Goal: Task Accomplishment & Management: Manage account settings

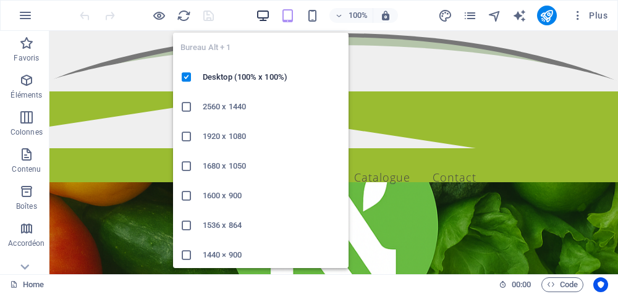
click at [267, 19] on icon "button" at bounding box center [263, 16] width 14 height 14
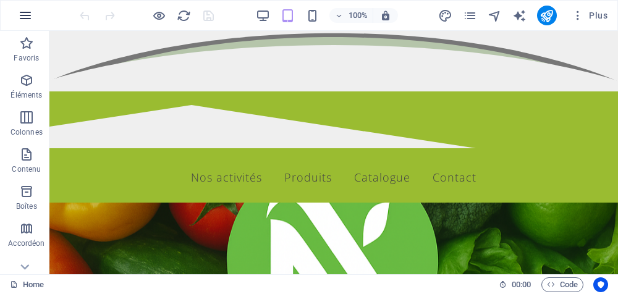
click at [20, 8] on icon "button" at bounding box center [25, 15] width 15 height 15
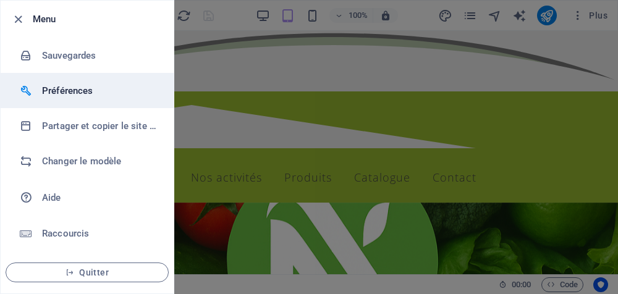
click at [77, 95] on h6 "Préférences" at bounding box center [99, 90] width 114 height 15
select select "fr"
select select "light"
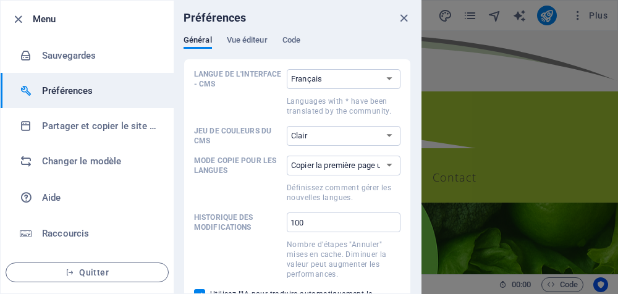
scroll to position [62, 0]
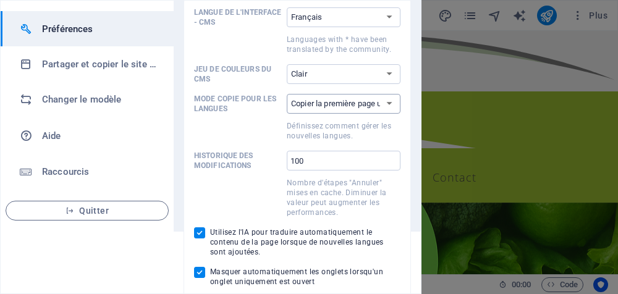
click at [396, 103] on select "Copier la première page uniquement Copier toutes les pages" at bounding box center [344, 104] width 114 height 20
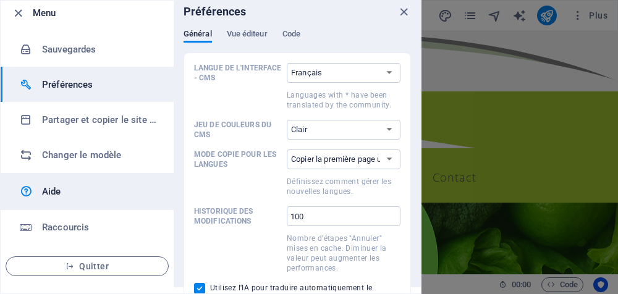
scroll to position [0, 0]
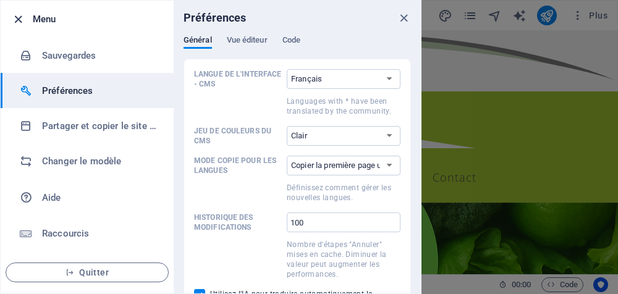
click at [15, 17] on icon "button" at bounding box center [18, 19] width 14 height 14
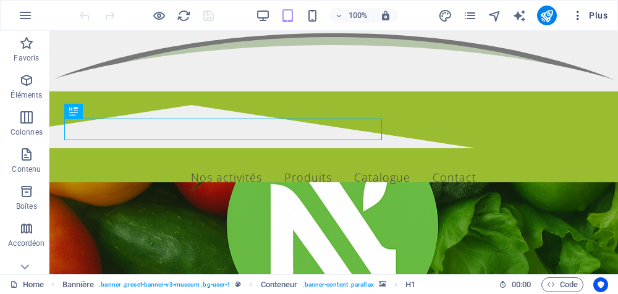
click at [598, 18] on span "Plus" at bounding box center [590, 15] width 36 height 12
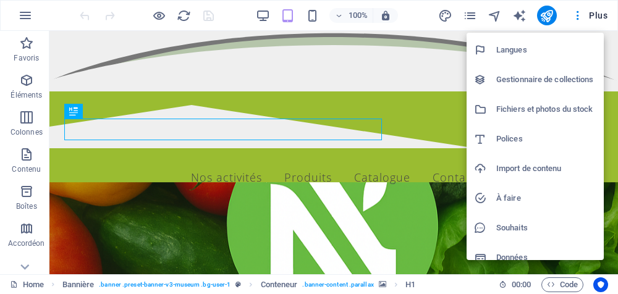
scroll to position [99, 0]
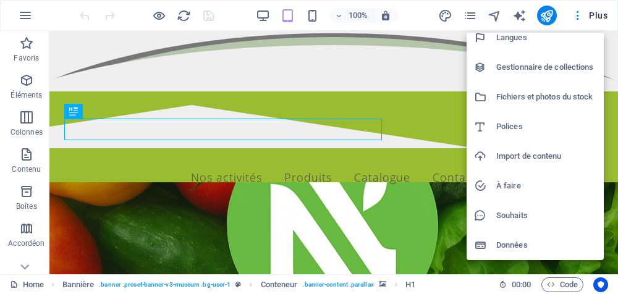
click at [535, 161] on h6 "Import de contenu" at bounding box center [547, 156] width 100 height 15
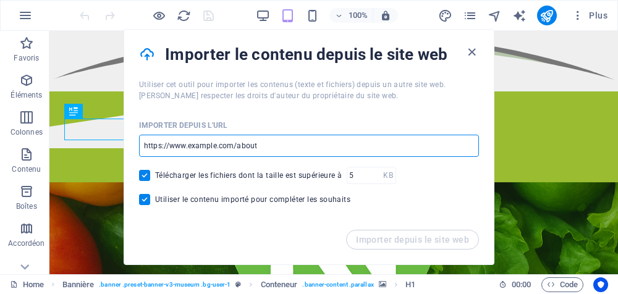
click at [276, 147] on input "url" at bounding box center [309, 146] width 340 height 22
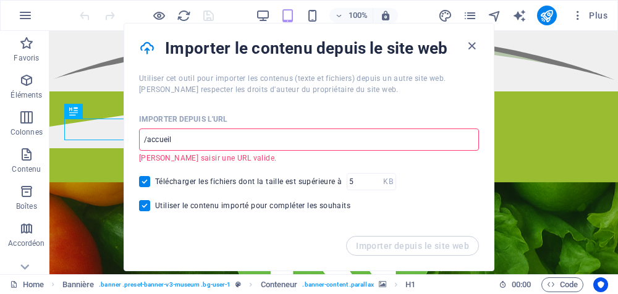
click at [202, 139] on input "/accueil" at bounding box center [309, 140] width 340 height 22
click at [277, 134] on input "/accueil" at bounding box center [309, 140] width 340 height 22
type input "/"
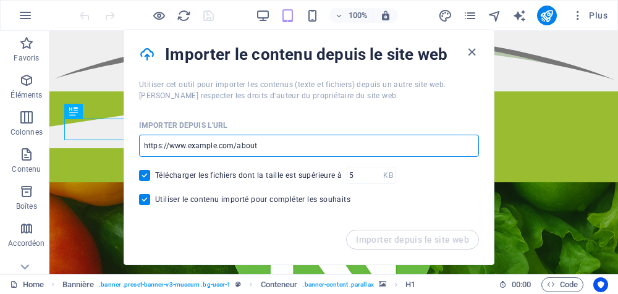
click at [299, 150] on input "url" at bounding box center [309, 146] width 340 height 22
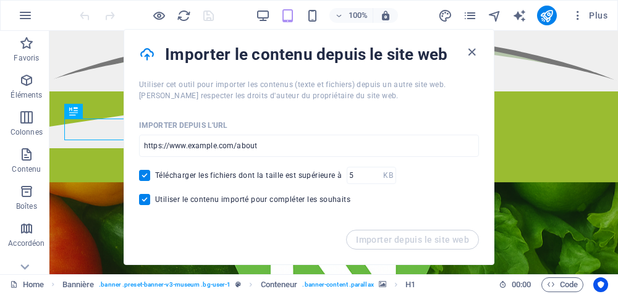
click at [85, 210] on figure at bounding box center [342, 282] width 740 height 259
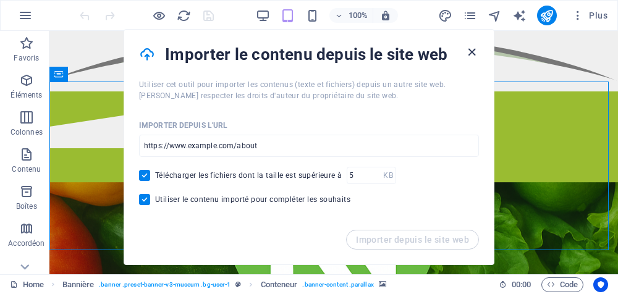
click at [477, 53] on icon "button" at bounding box center [472, 52] width 14 height 14
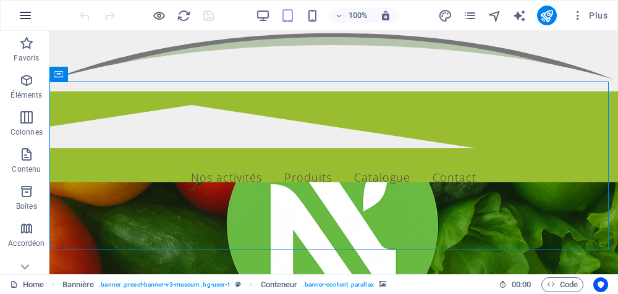
click at [23, 13] on icon "button" at bounding box center [25, 15] width 15 height 15
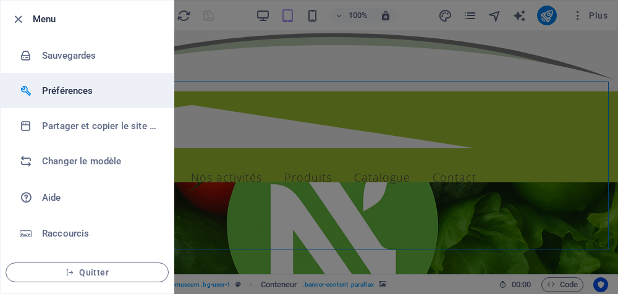
click at [62, 92] on h6 "Préférences" at bounding box center [99, 90] width 114 height 15
select select "fr"
select select "light"
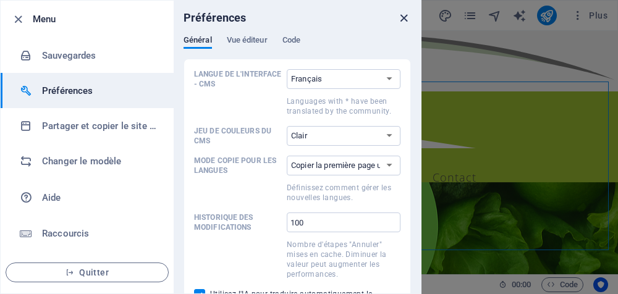
click at [409, 16] on icon "close" at bounding box center [404, 18] width 14 height 14
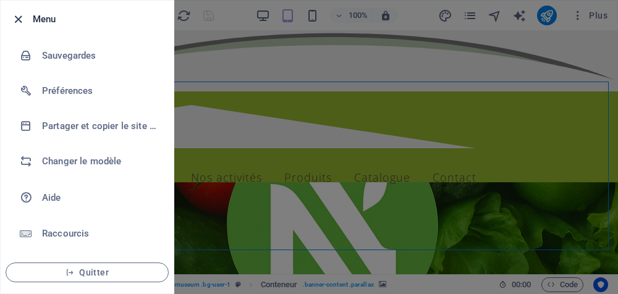
click at [15, 17] on icon "button" at bounding box center [18, 19] width 14 height 14
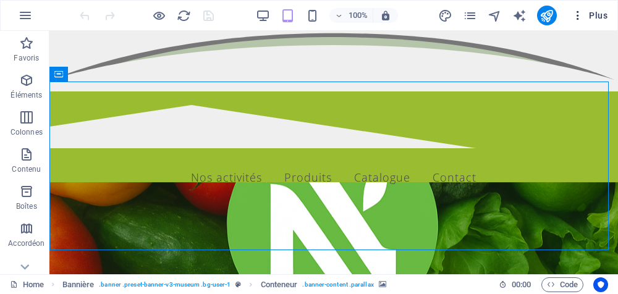
click at [581, 20] on icon "button" at bounding box center [578, 15] width 12 height 12
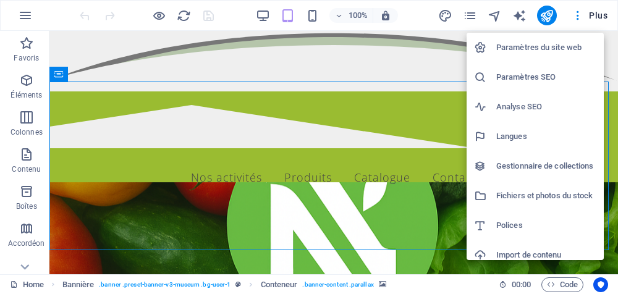
click at [544, 48] on h6 "Paramètres du site web" at bounding box center [547, 47] width 100 height 15
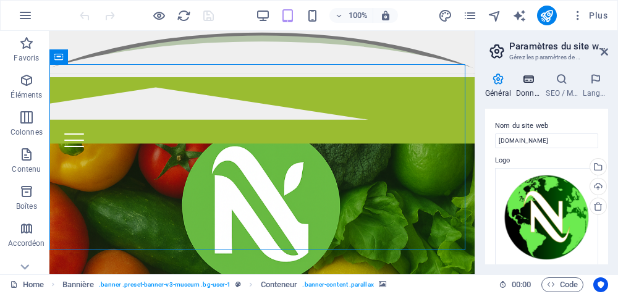
click at [527, 85] on h4 "Données" at bounding box center [531, 86] width 30 height 26
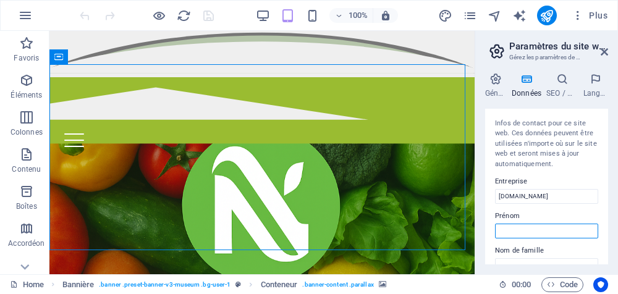
click at [535, 226] on input "Prénom" at bounding box center [546, 231] width 103 height 15
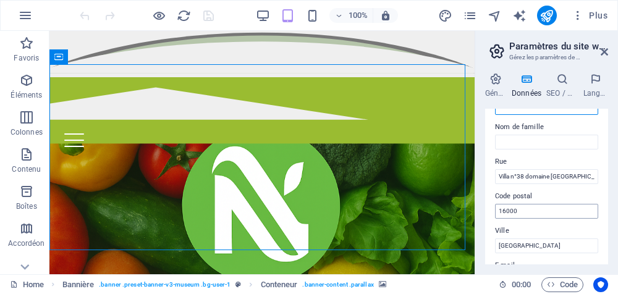
scroll to position [0, 0]
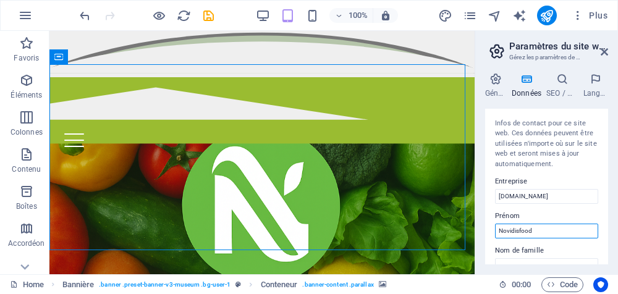
click at [562, 227] on input "Novidisfood" at bounding box center [546, 231] width 103 height 15
type input "Novidisfood"
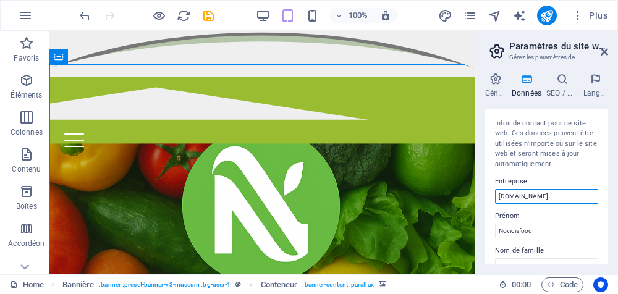
click at [560, 195] on input "[DOMAIN_NAME]" at bounding box center [546, 196] width 103 height 15
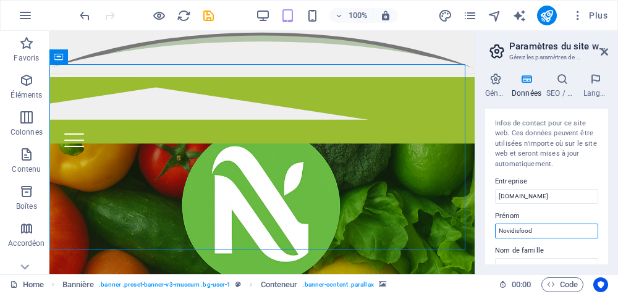
click at [560, 224] on input "Novidisfood" at bounding box center [546, 231] width 103 height 15
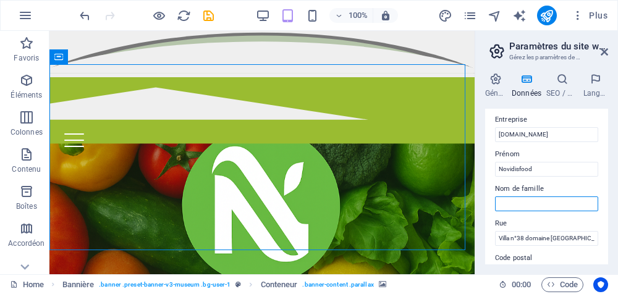
click at [560, 197] on input "Nom de famille" at bounding box center [546, 204] width 103 height 15
click at [535, 218] on label "Rue" at bounding box center [546, 223] width 103 height 15
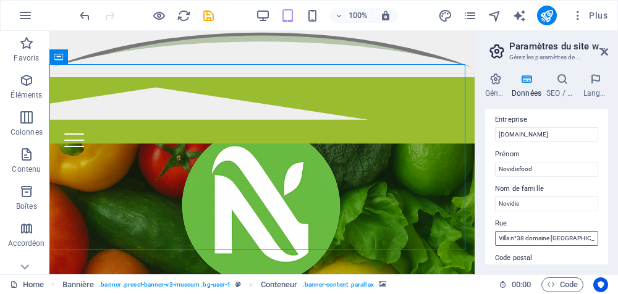
click at [535, 231] on input "Villa n°38 domaine [GEOGRAPHIC_DATA], [GEOGRAPHIC_DATA] - [GEOGRAPHIC_DATA]" at bounding box center [546, 238] width 103 height 15
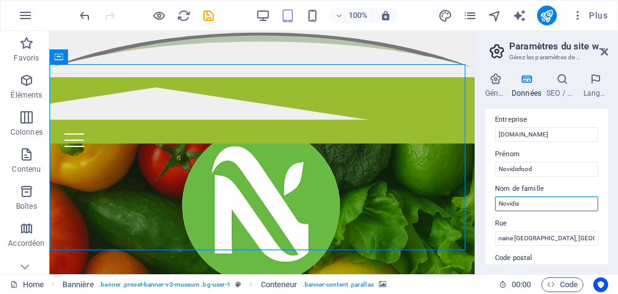
click at [533, 199] on input "Novidis" at bounding box center [546, 204] width 103 height 15
click at [562, 198] on input "Novidisfood" at bounding box center [546, 204] width 103 height 15
type input "Novidisfood"
click at [544, 160] on label "Prénom" at bounding box center [546, 154] width 103 height 15
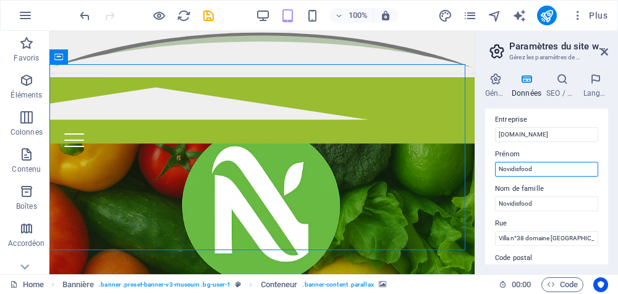
click at [544, 162] on input "Novidisfood" at bounding box center [546, 169] width 103 height 15
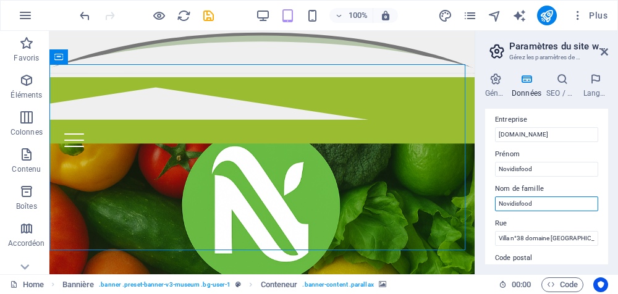
click at [552, 198] on input "Novidisfood" at bounding box center [546, 204] width 103 height 15
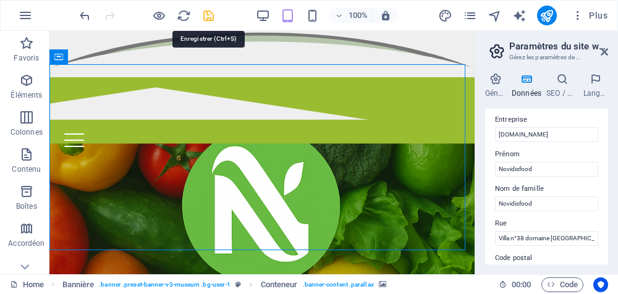
click at [215, 12] on icon "save" at bounding box center [209, 16] width 14 height 14
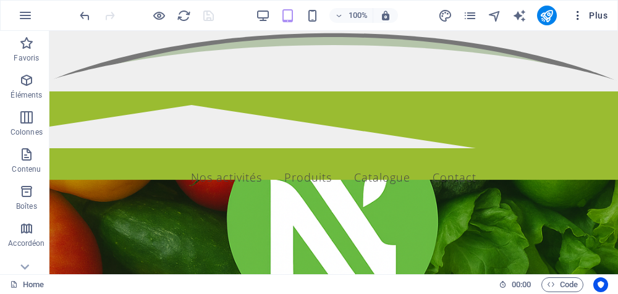
click at [580, 19] on icon "button" at bounding box center [578, 15] width 12 height 12
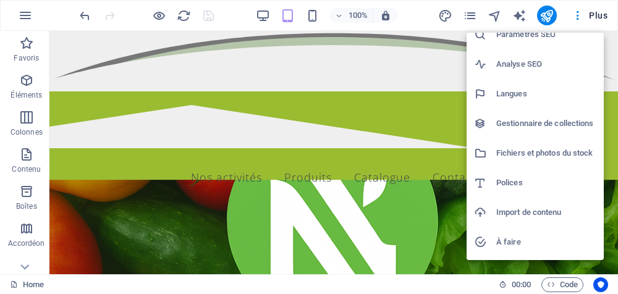
scroll to position [99, 0]
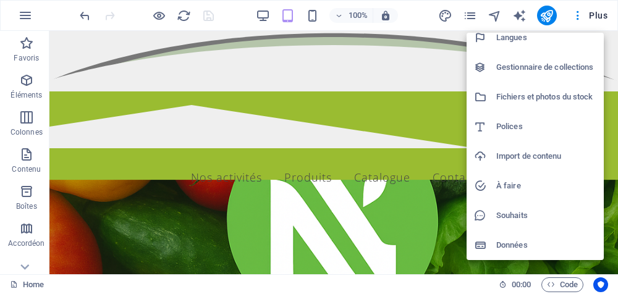
click at [513, 246] on h6 "Données" at bounding box center [547, 245] width 100 height 15
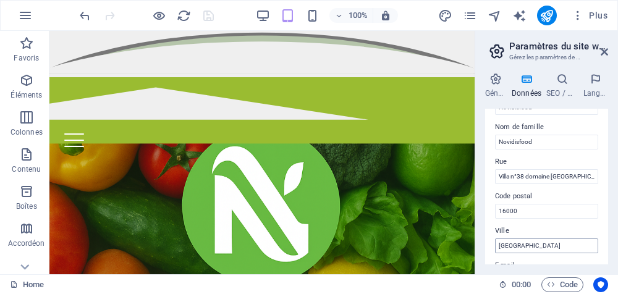
scroll to position [247, 0]
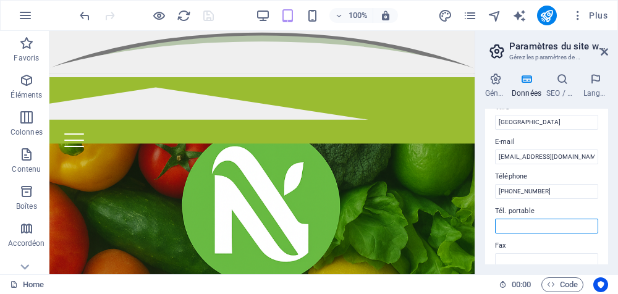
click at [535, 226] on input "Tél. portable" at bounding box center [546, 226] width 103 height 15
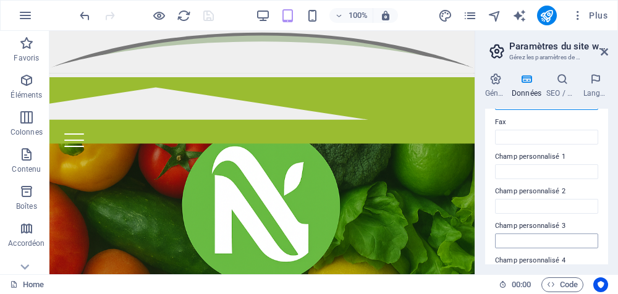
scroll to position [469, 0]
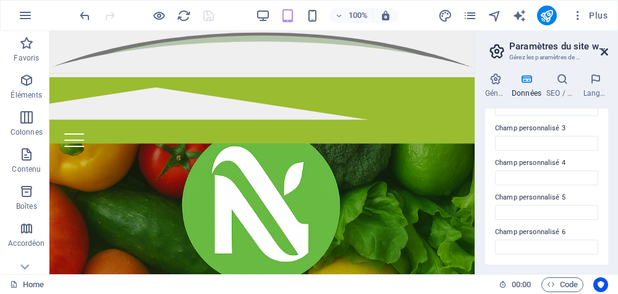
click at [605, 56] on icon at bounding box center [604, 52] width 7 height 10
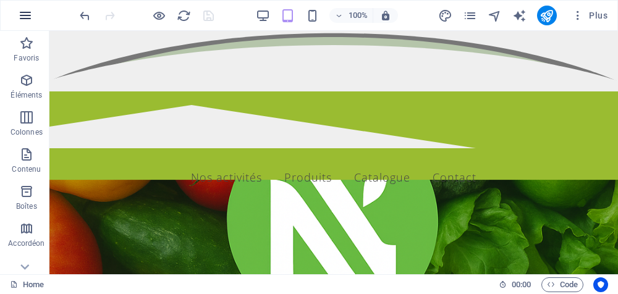
click at [33, 14] on button "button" at bounding box center [26, 16] width 30 height 30
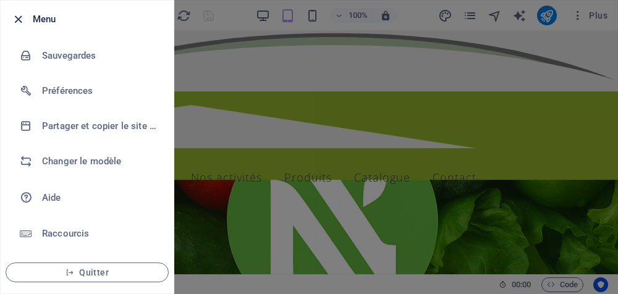
click at [21, 20] on icon "button" at bounding box center [18, 19] width 14 height 14
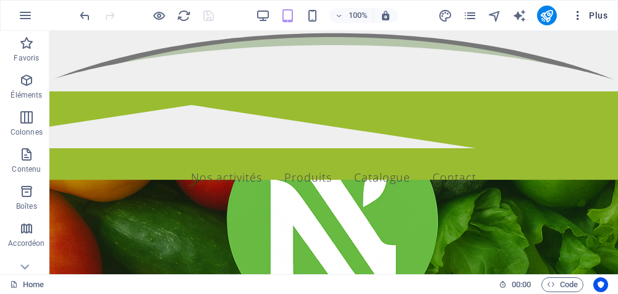
click at [601, 20] on span "Plus" at bounding box center [590, 15] width 36 height 12
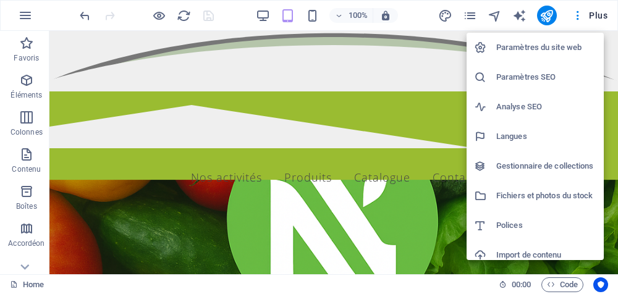
click at [583, 18] on div at bounding box center [309, 147] width 618 height 294
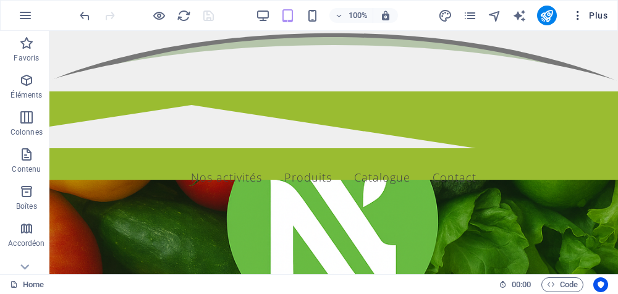
click at [577, 14] on icon "button" at bounding box center [578, 15] width 12 height 12
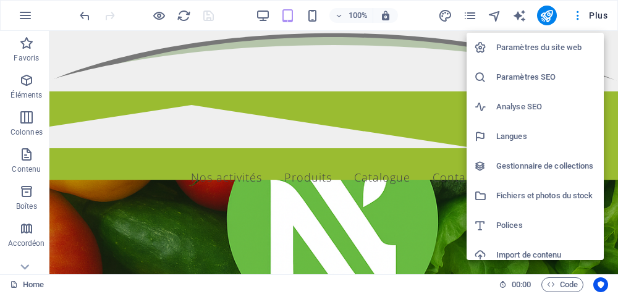
click at [550, 44] on h6 "Paramètres du site web" at bounding box center [547, 47] width 100 height 15
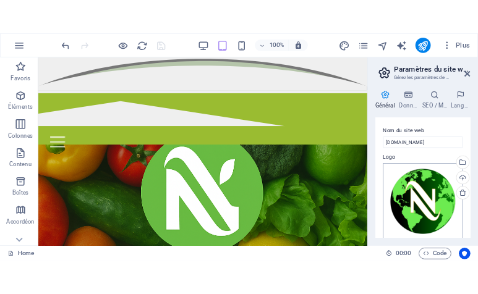
scroll to position [124, 0]
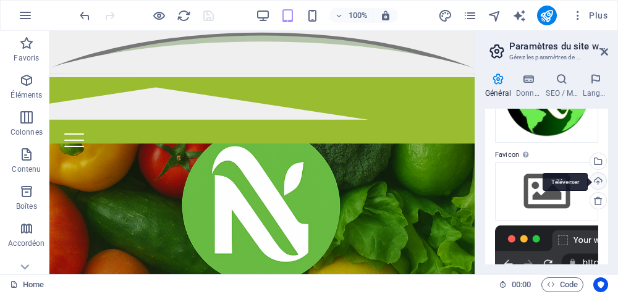
click at [596, 184] on div "Téléverser" at bounding box center [597, 182] width 19 height 19
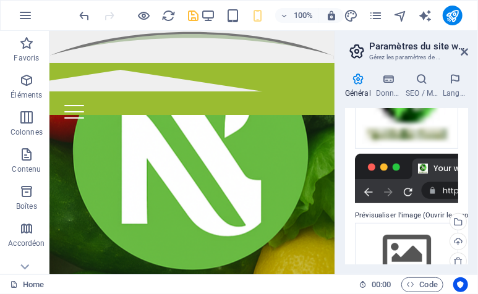
scroll to position [263, 0]
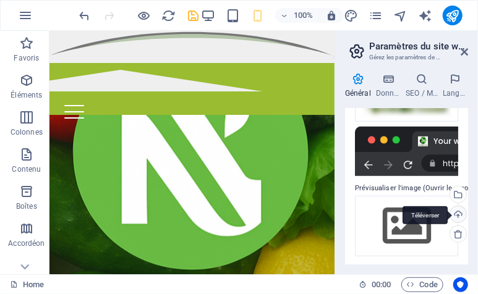
click at [455, 216] on div "Téléverser" at bounding box center [457, 216] width 19 height 19
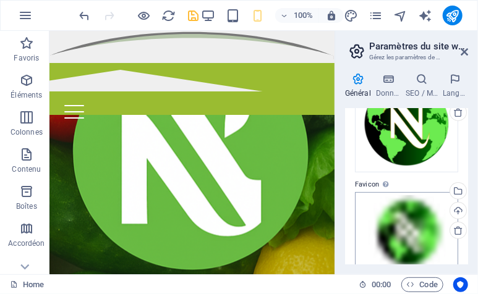
scroll to position [0, 0]
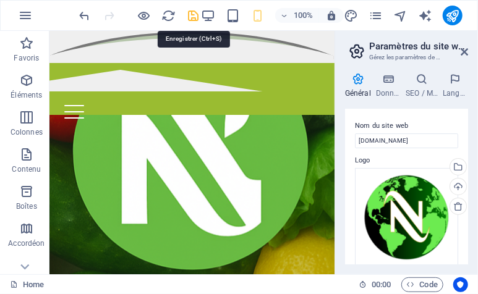
click at [197, 13] on icon "save" at bounding box center [194, 16] width 14 height 14
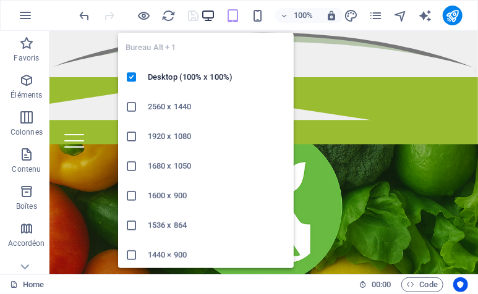
click at [213, 13] on icon "button" at bounding box center [209, 16] width 14 height 14
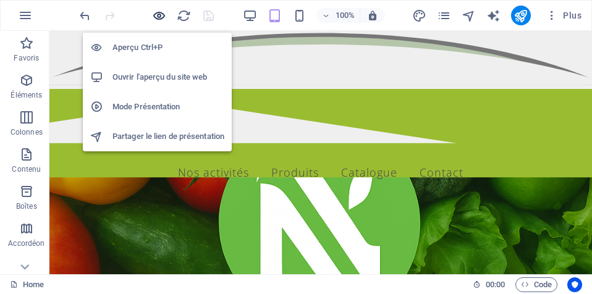
click at [163, 11] on icon "button" at bounding box center [159, 16] width 14 height 14
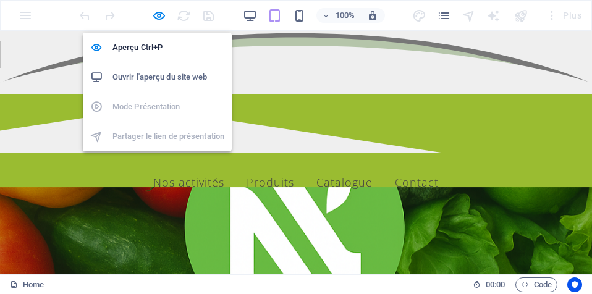
click at [142, 75] on h6 "Ouvrir l'aperçu du site web" at bounding box center [169, 77] width 112 height 15
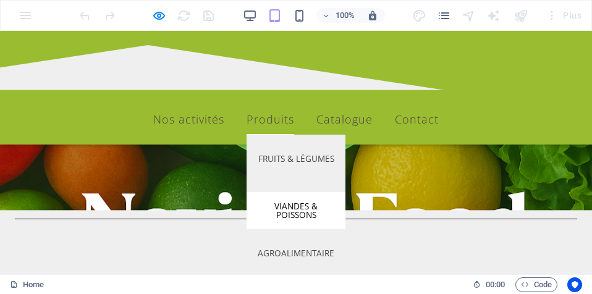
scroll to position [309, 0]
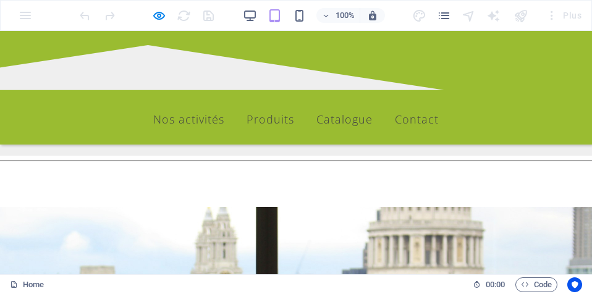
click at [23, 15] on div "100% Plus" at bounding box center [296, 16] width 591 height 30
drag, startPoint x: 45, startPoint y: 33, endPoint x: 210, endPoint y: 197, distance: 233.5
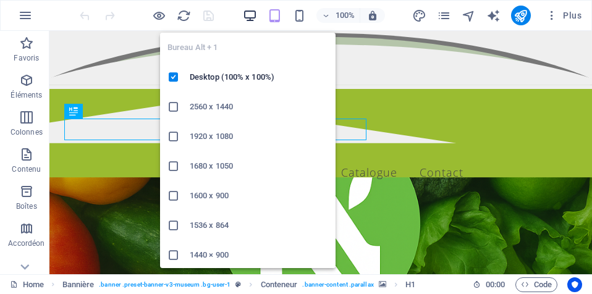
click at [249, 18] on icon "button" at bounding box center [250, 16] width 14 height 14
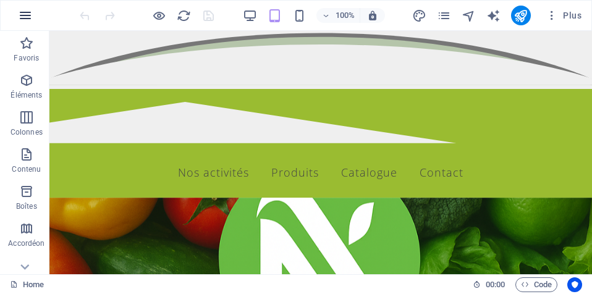
click at [25, 15] on icon "button" at bounding box center [25, 15] width 15 height 15
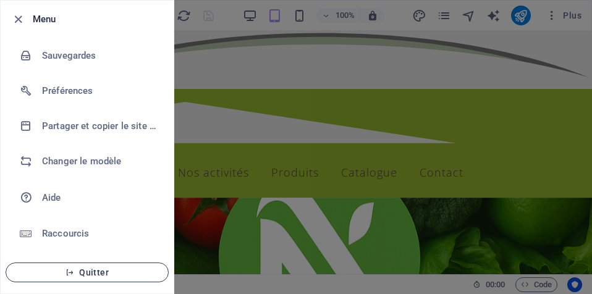
click at [75, 276] on span "Quitter" at bounding box center [87, 273] width 142 height 10
